Goal: Information Seeking & Learning: Learn about a topic

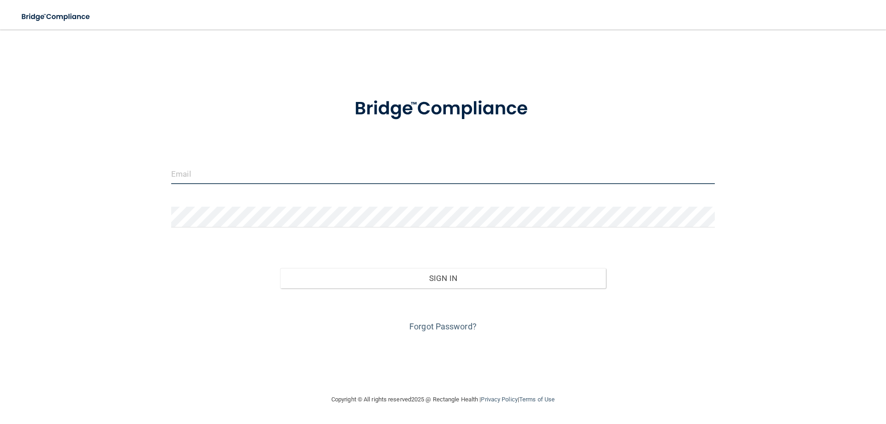
type input "[EMAIL_ADDRESS][PERSON_NAME][DOMAIN_NAME]"
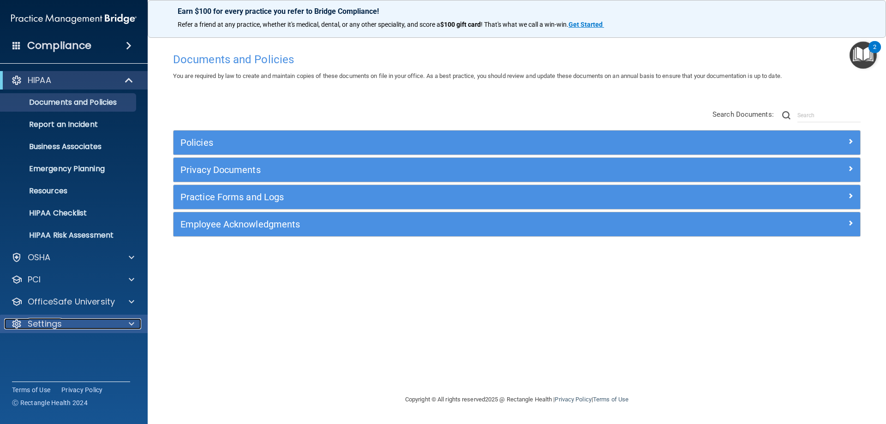
click at [82, 328] on div "Settings" at bounding box center [61, 323] width 114 height 11
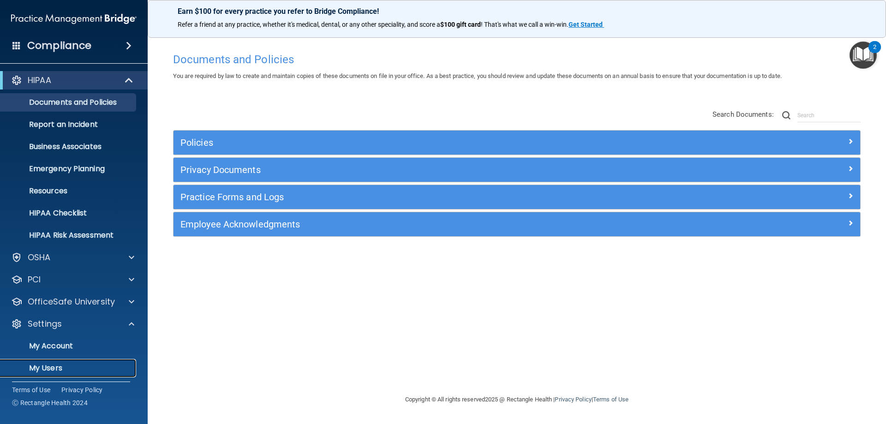
click at [69, 364] on p "My Users" at bounding box center [69, 368] width 126 height 9
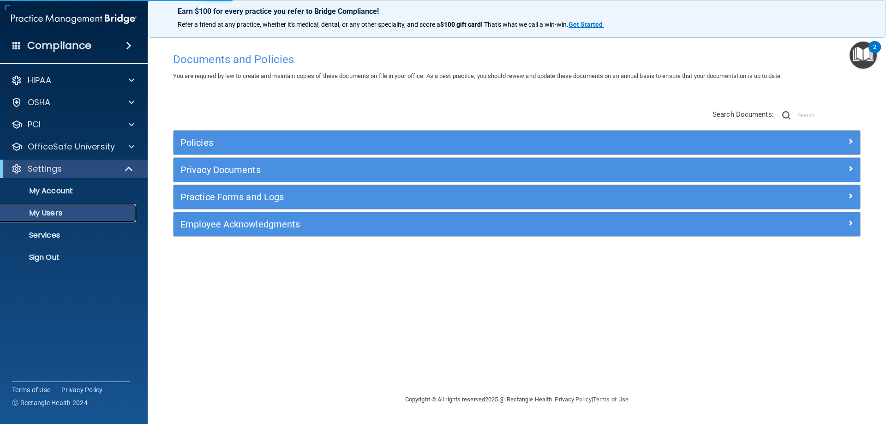
select select "20"
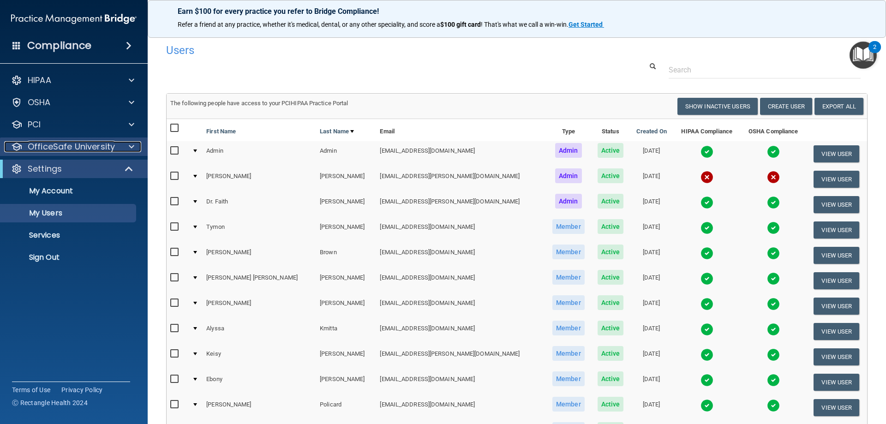
click at [67, 147] on p "OfficeSafe University" at bounding box center [71, 146] width 87 height 11
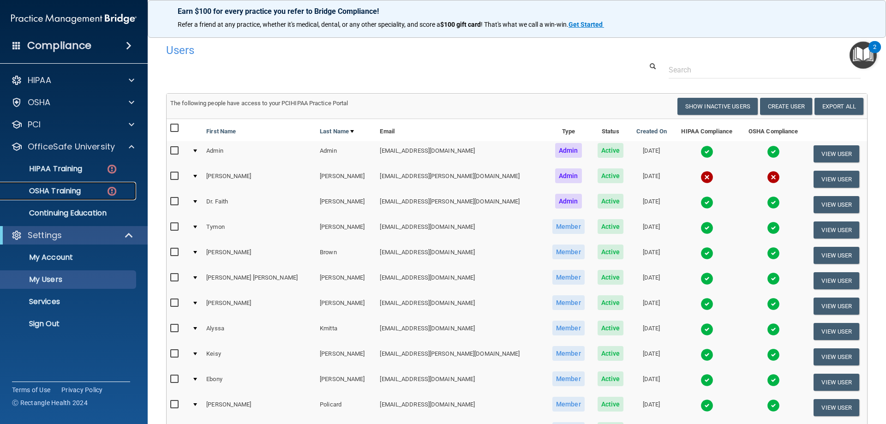
click at [64, 197] on link "OSHA Training" at bounding box center [63, 191] width 145 height 18
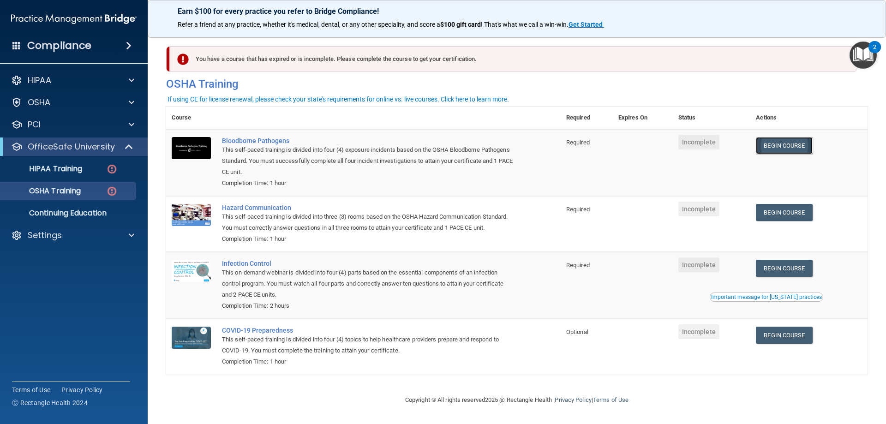
click at [786, 144] on link "Begin Course" at bounding box center [784, 145] width 56 height 17
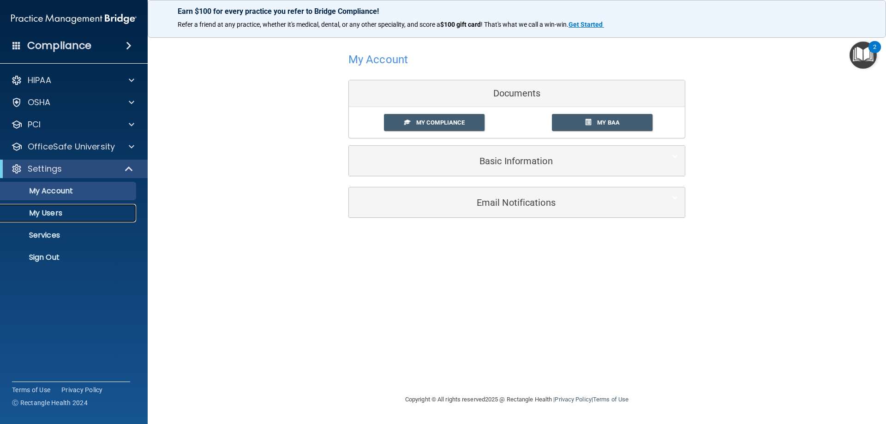
click at [54, 213] on p "My Users" at bounding box center [69, 213] width 126 height 9
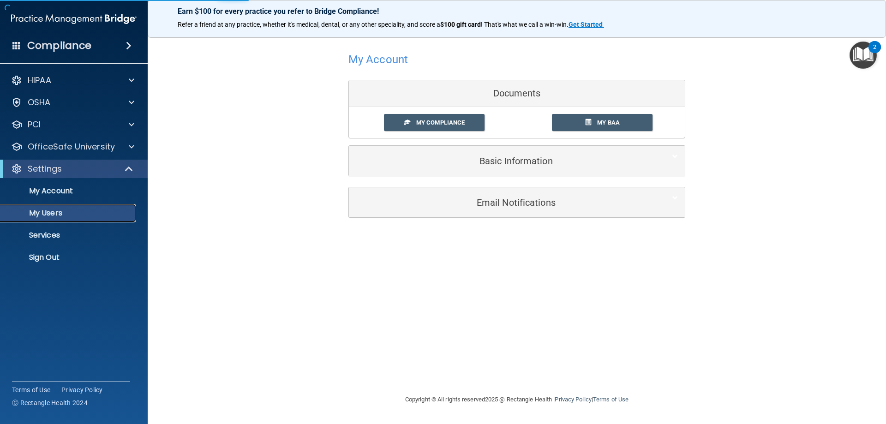
select select "20"
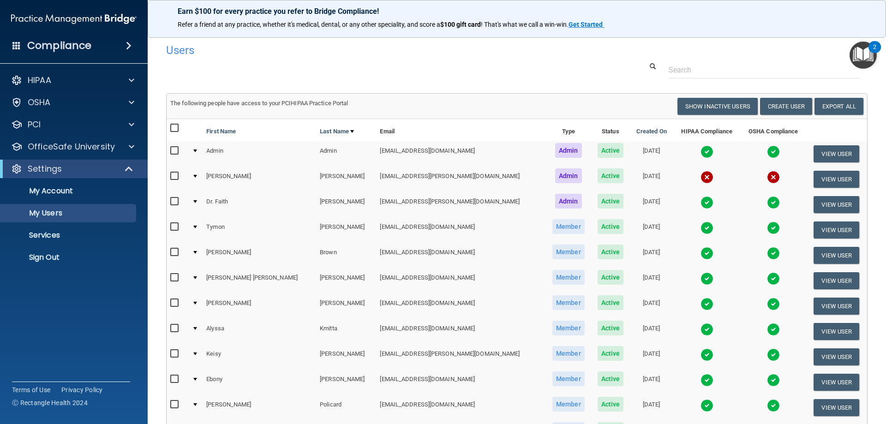
click at [197, 177] on div at bounding box center [195, 176] width 4 height 3
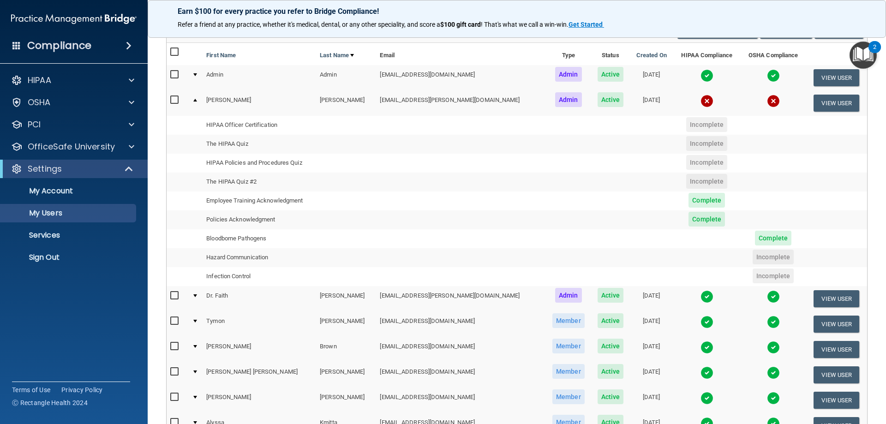
scroll to position [92, 0]
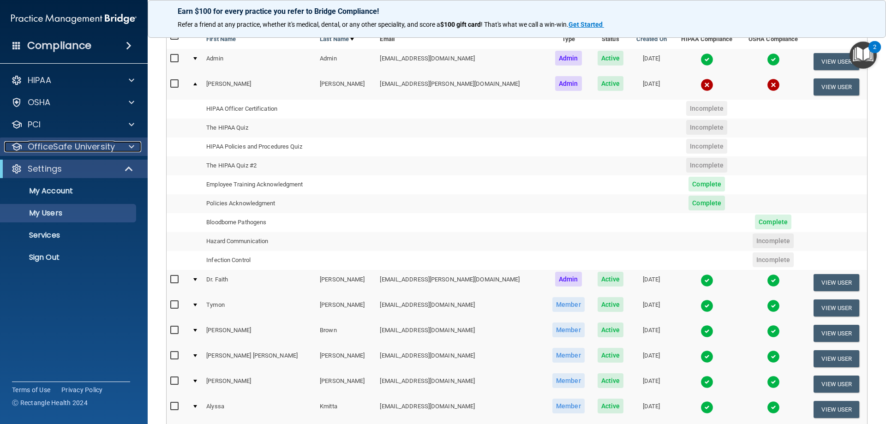
click at [135, 148] on div at bounding box center [130, 146] width 23 height 11
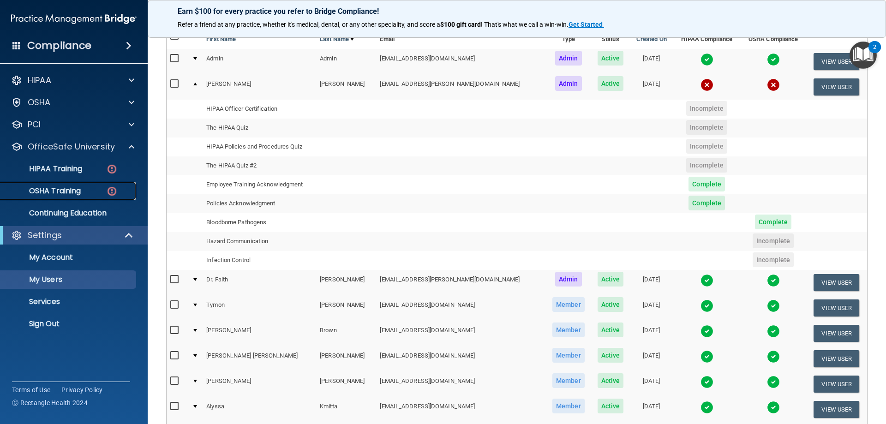
click at [77, 189] on p "OSHA Training" at bounding box center [43, 190] width 75 height 9
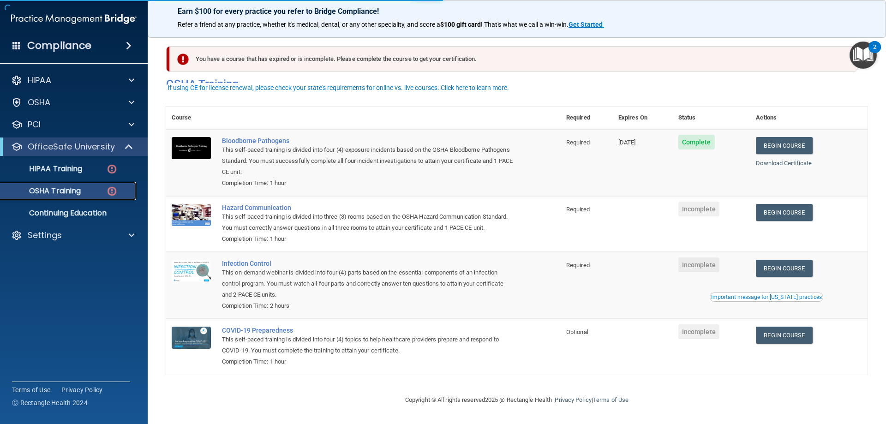
scroll to position [12, 0]
click at [795, 204] on link "Begin Course" at bounding box center [784, 212] width 56 height 17
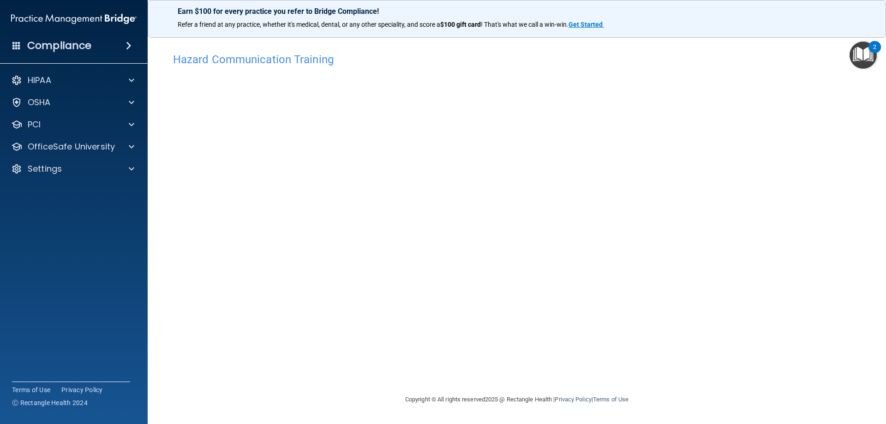
click at [866, 53] on img "Open Resource Center, 2 new notifications" at bounding box center [862, 55] width 27 height 27
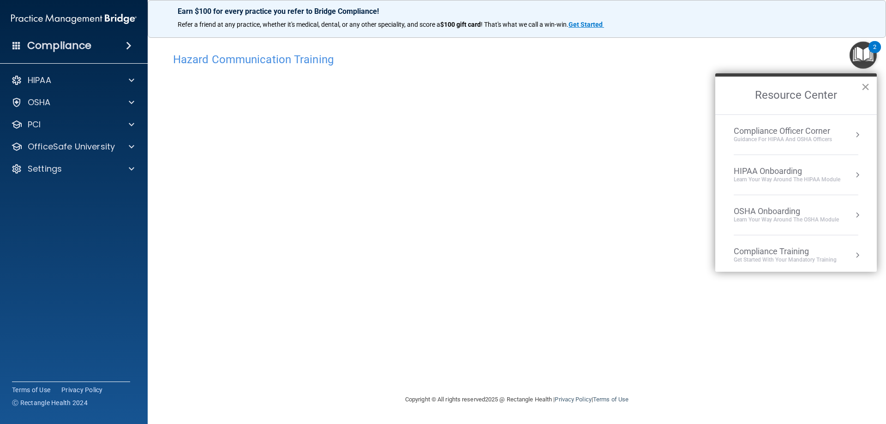
click at [867, 88] on button "×" at bounding box center [865, 86] width 9 height 15
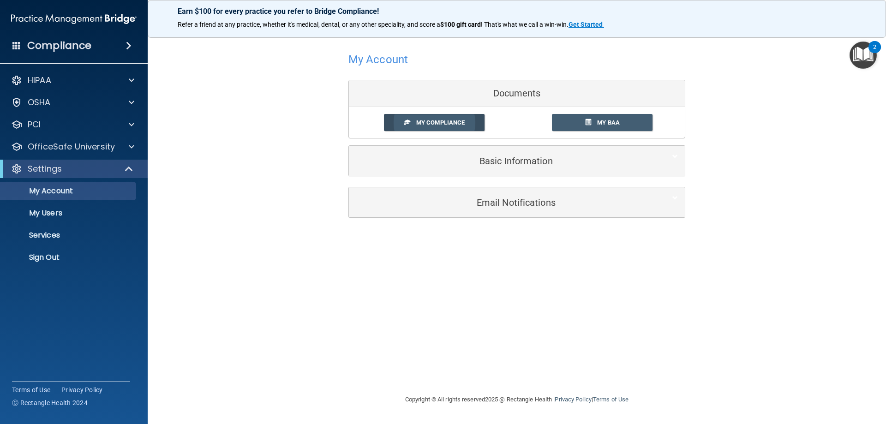
click at [433, 122] on span "My Compliance" at bounding box center [440, 122] width 48 height 7
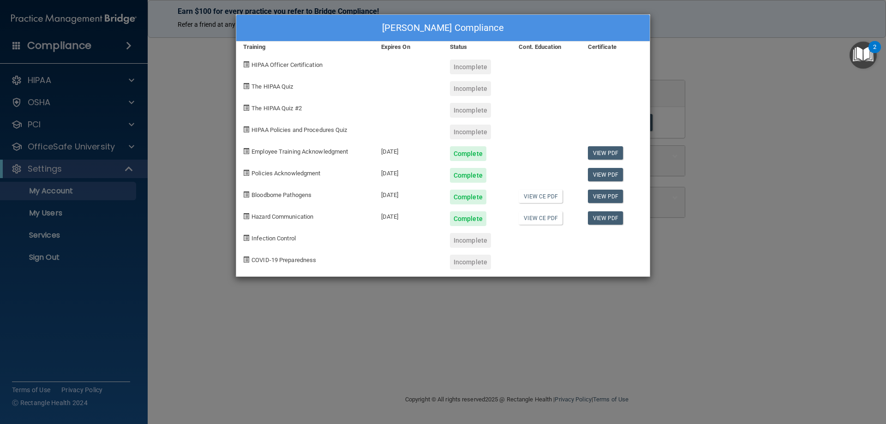
click at [759, 136] on div "Louis Bates's Compliance Training Expires On Status Cont. Education Certificate…" at bounding box center [443, 212] width 886 height 424
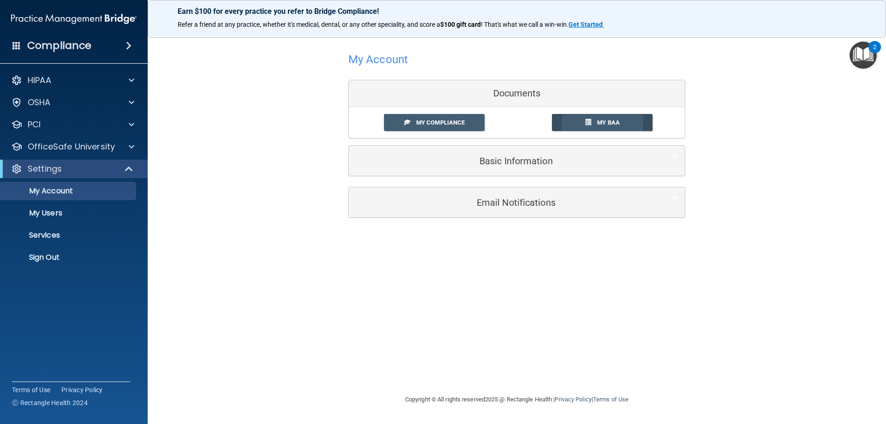
click at [602, 125] on span "My BAA" at bounding box center [608, 122] width 23 height 7
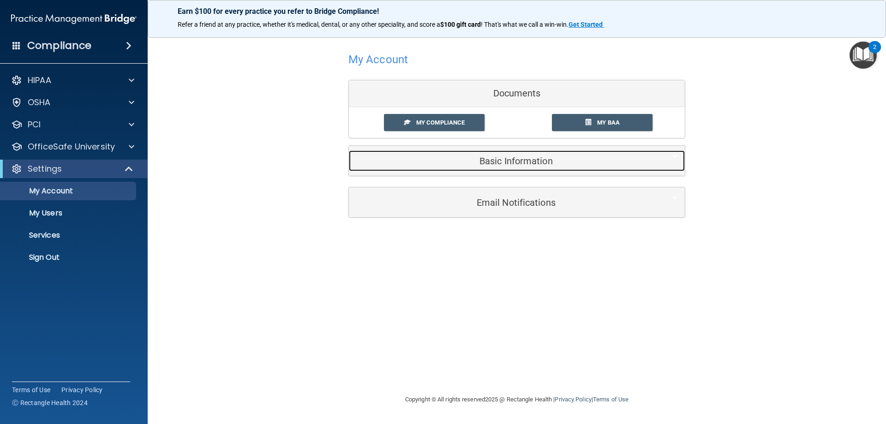
click at [528, 159] on h5 "Basic Information" at bounding box center [503, 161] width 294 height 10
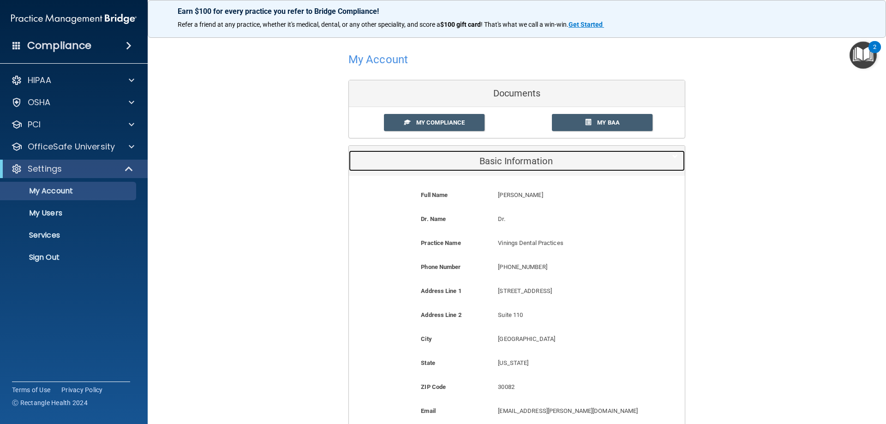
scroll to position [126, 0]
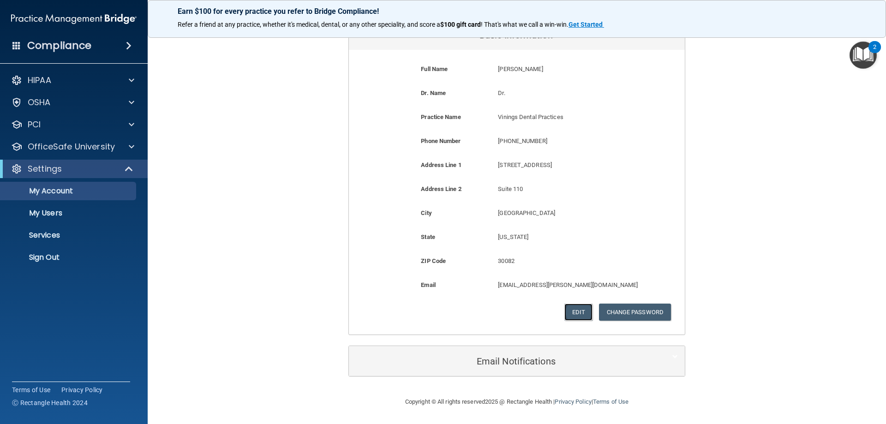
click at [572, 310] on button "Edit" at bounding box center [578, 312] width 28 height 17
select select "10"
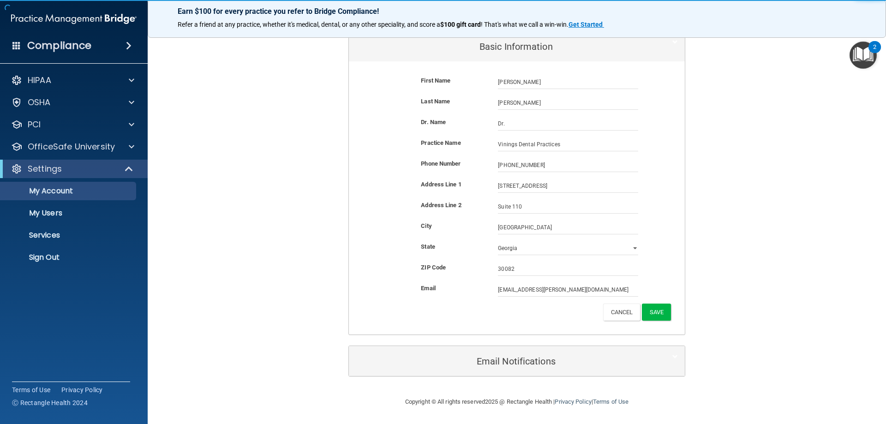
scroll to position [114, 0]
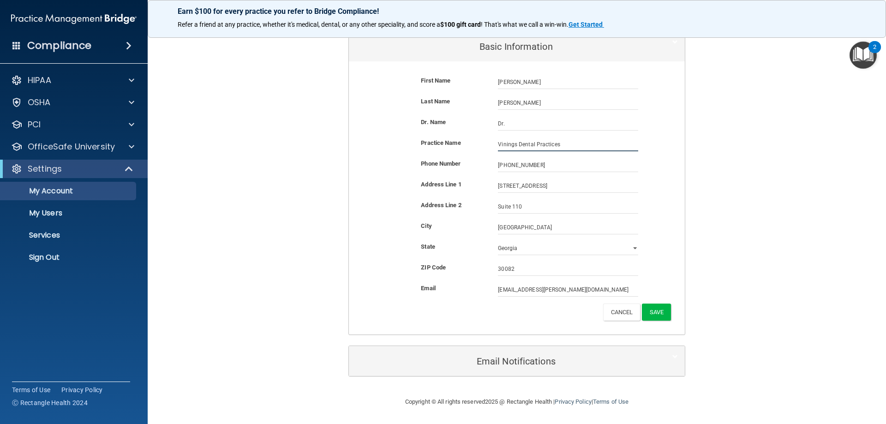
click at [554, 147] on input "Vinings Dental Practices" at bounding box center [568, 144] width 140 height 14
type input "V"
type input "Pediatric Dentistry at Vinings"
click at [524, 121] on input "Dr." at bounding box center [568, 124] width 140 height 14
type input "Dr. Faith Bates"
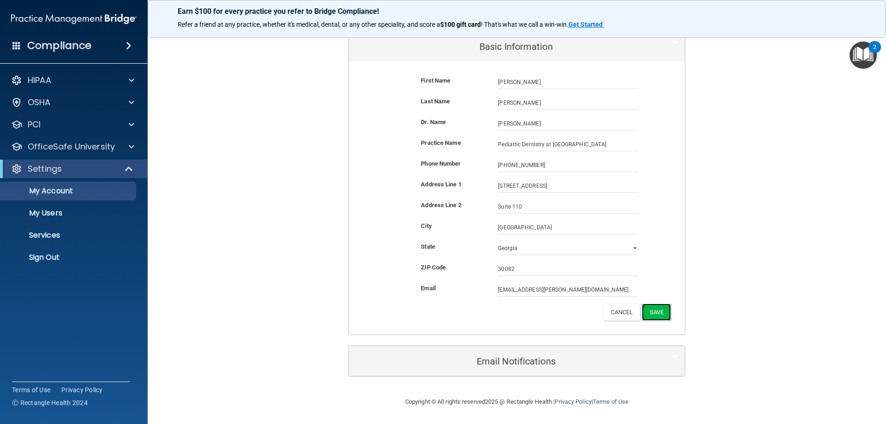
click at [653, 311] on button "Save" at bounding box center [656, 312] width 29 height 17
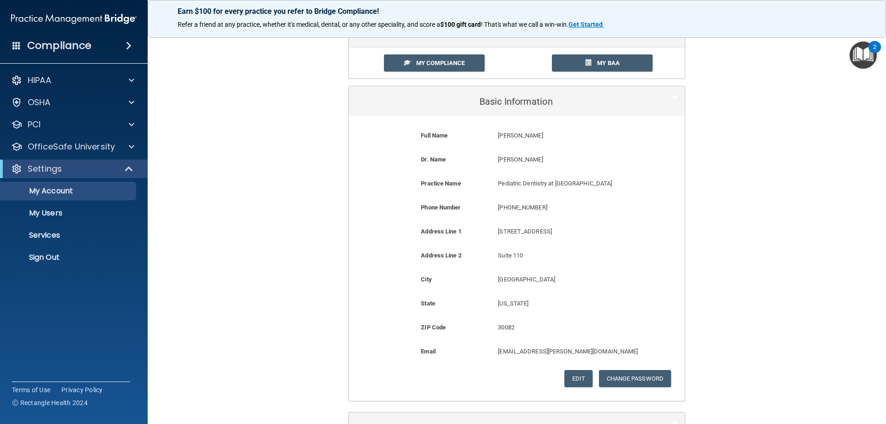
scroll to position [126, 0]
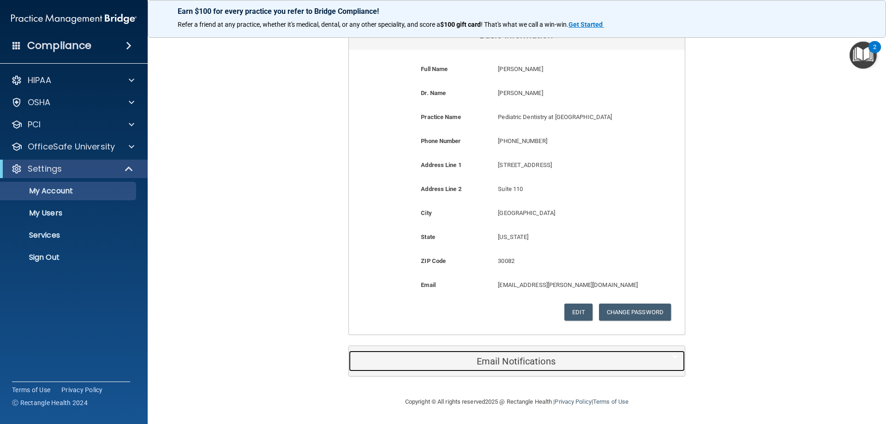
click at [512, 359] on h5 "Email Notifications" at bounding box center [503, 361] width 294 height 10
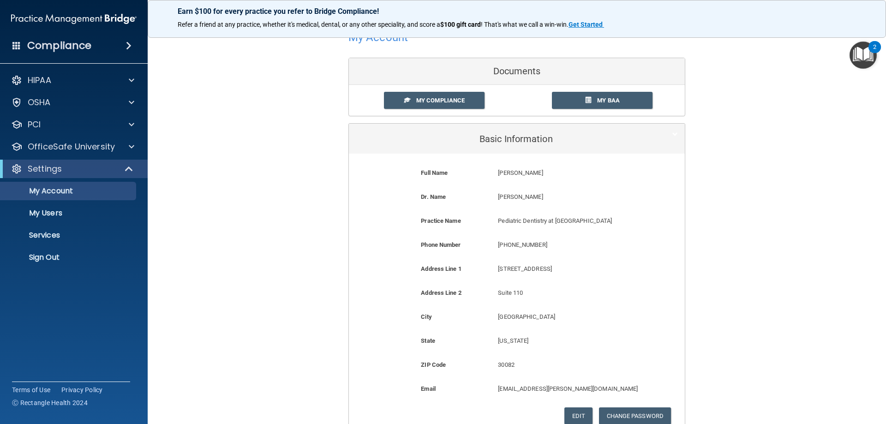
scroll to position [0, 0]
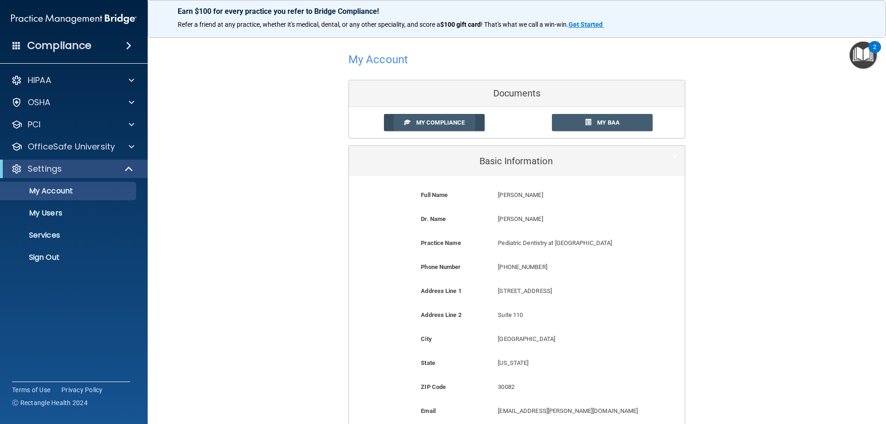
click at [446, 124] on span "My Compliance" at bounding box center [440, 122] width 48 height 7
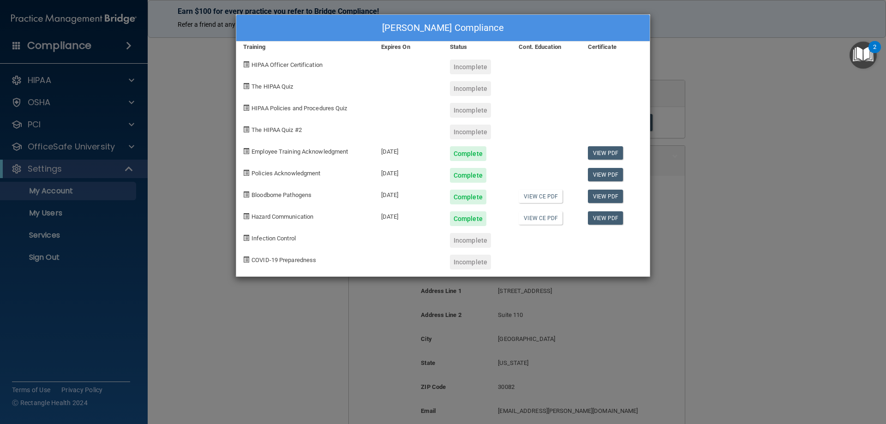
click at [769, 220] on div "Louis Bates's Compliance Training Expires On Status Cont. Education Certificate…" at bounding box center [443, 212] width 886 height 424
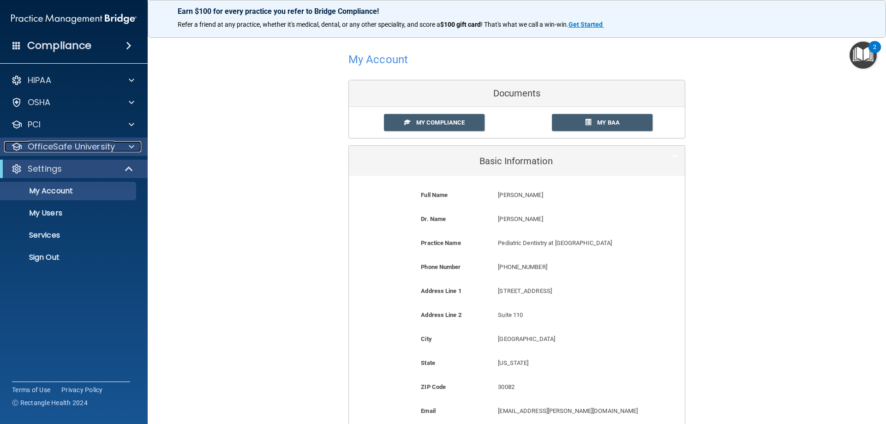
click at [85, 147] on p "OfficeSafe University" at bounding box center [71, 146] width 87 height 11
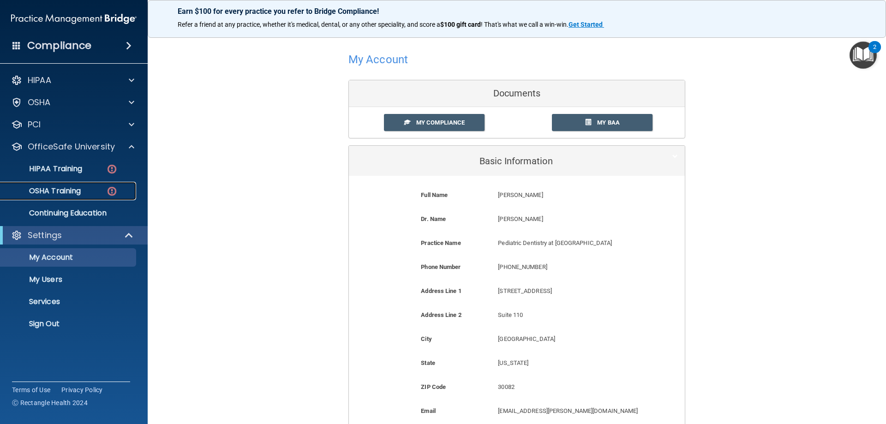
click at [66, 191] on p "OSHA Training" at bounding box center [43, 190] width 75 height 9
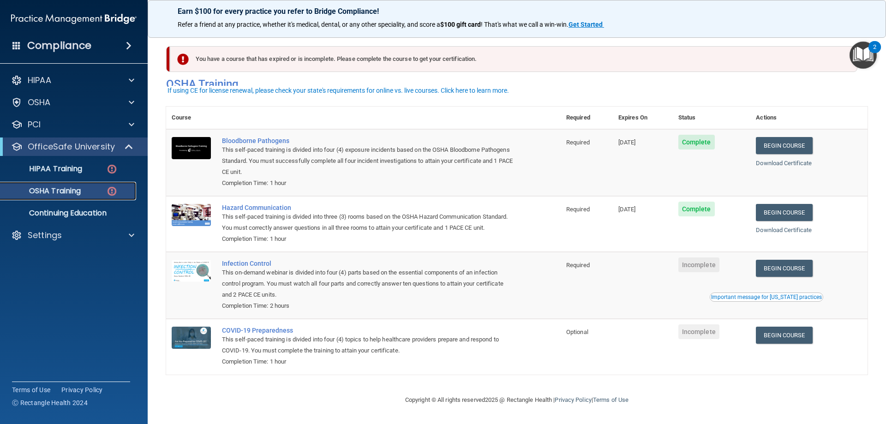
scroll to position [12, 0]
click at [780, 267] on link "Begin Course" at bounding box center [784, 268] width 56 height 17
